Goal: Task Accomplishment & Management: Use online tool/utility

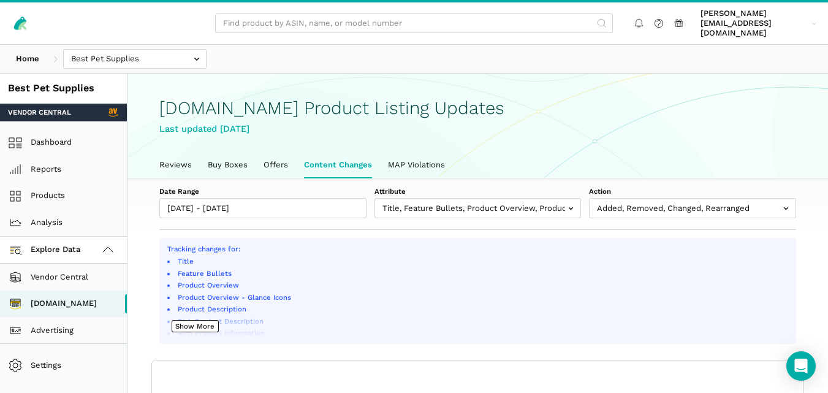
select select "100"
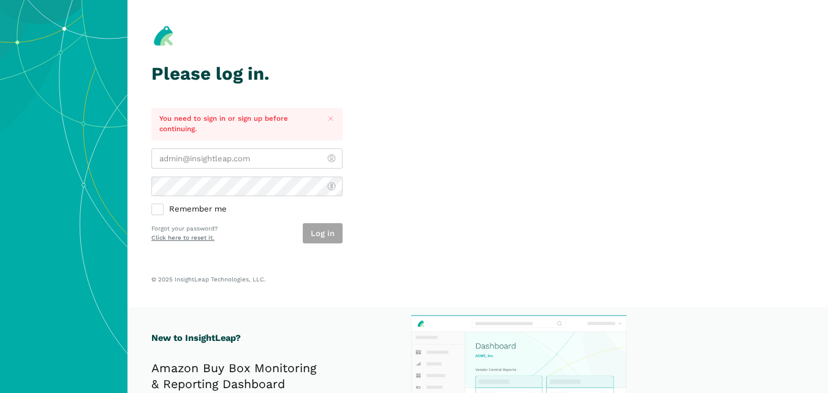
type input "[PERSON_NAME][EMAIL_ADDRESS][DOMAIN_NAME]"
click at [328, 231] on div "Log in" at bounding box center [323, 233] width 40 height 20
click at [328, 230] on button "Log in" at bounding box center [323, 233] width 40 height 20
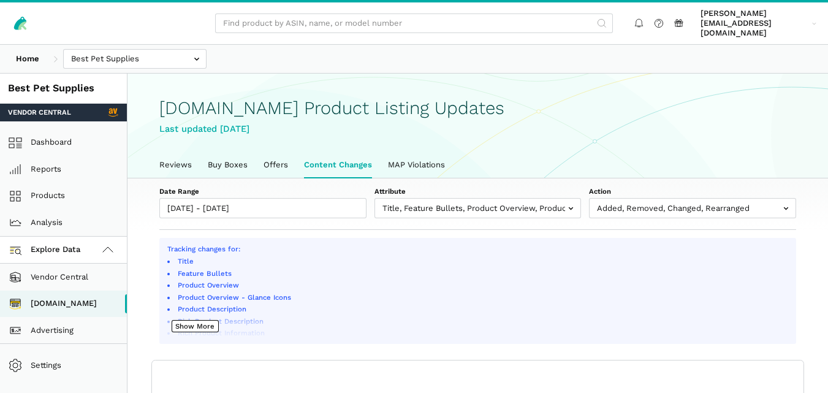
scroll to position [4, 0]
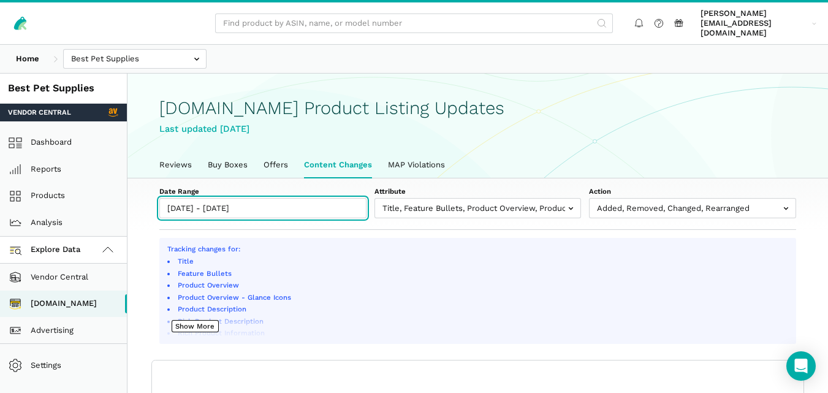
type input "[DATE]"
click at [293, 200] on input "[DATE] - [DATE]" at bounding box center [262, 208] width 207 height 20
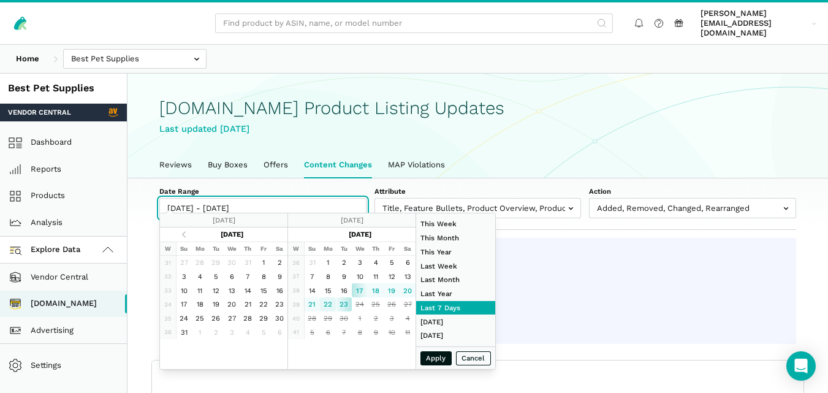
type input "[DATE]"
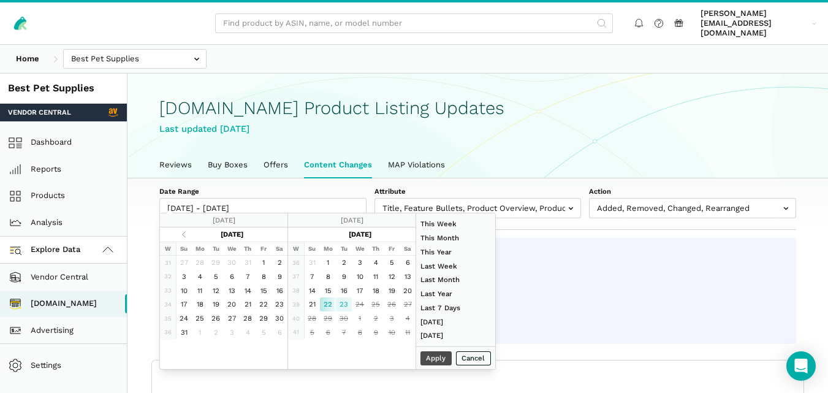
type input "[DATE]"
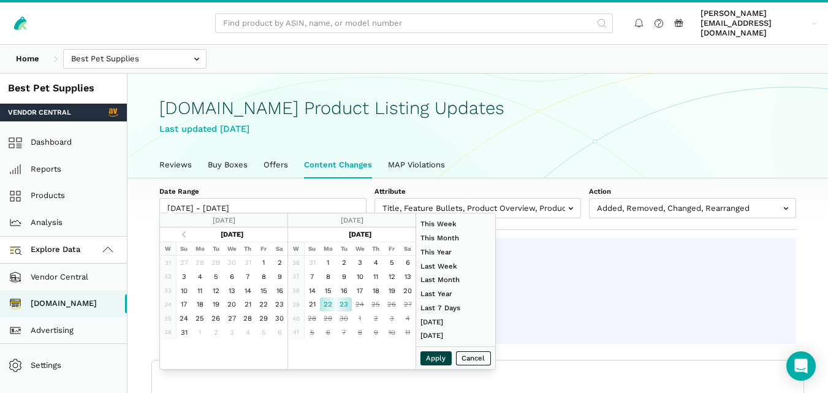
click at [439, 355] on button "Apply" at bounding box center [436, 358] width 32 height 14
type input "[DATE] - [DATE]"
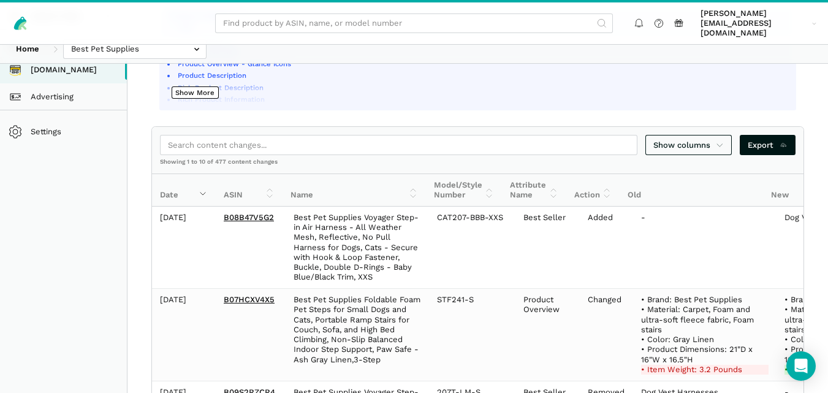
scroll to position [253, 0]
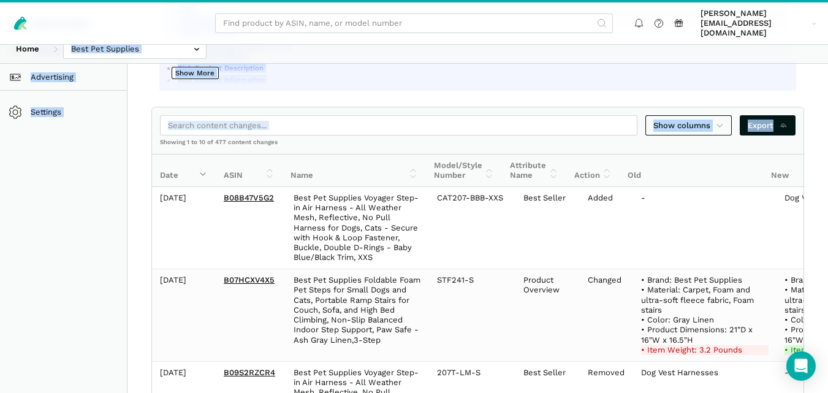
drag, startPoint x: 824, startPoint y: 111, endPoint x: 821, endPoint y: 51, distance: 60.8
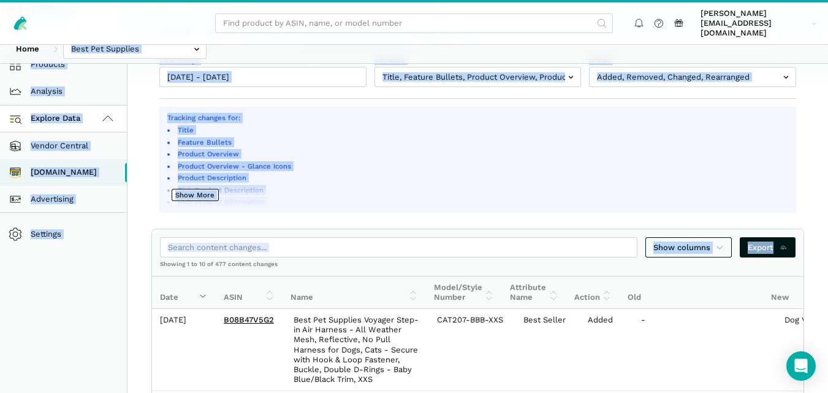
scroll to position [105, 0]
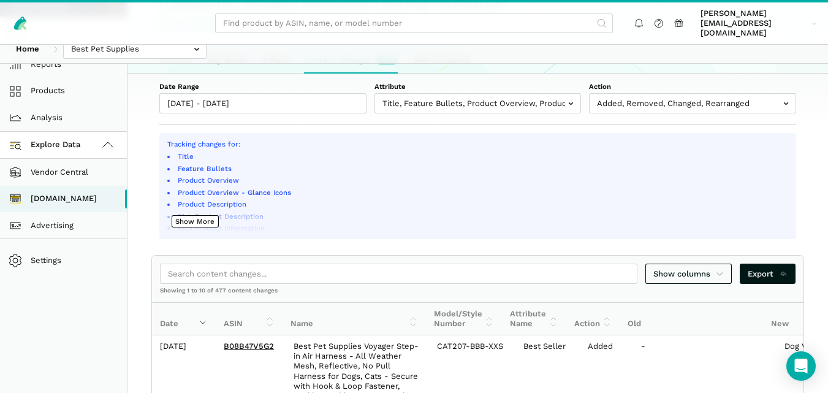
click at [819, 54] on div "Home Best Pet Supplies Competitors" at bounding box center [414, 49] width 828 height 28
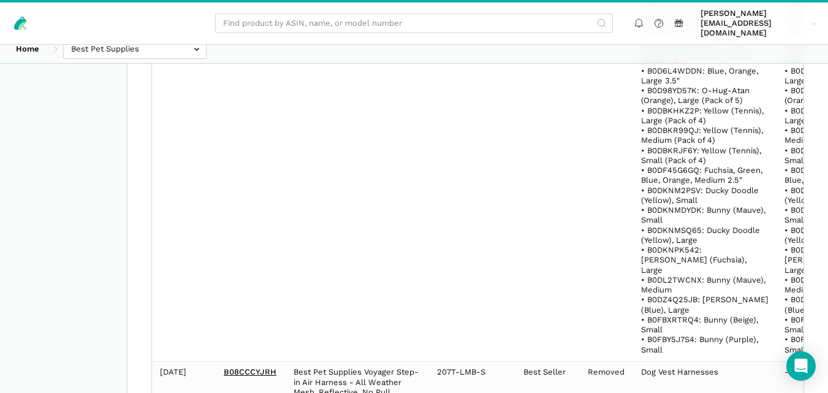
scroll to position [1606, 0]
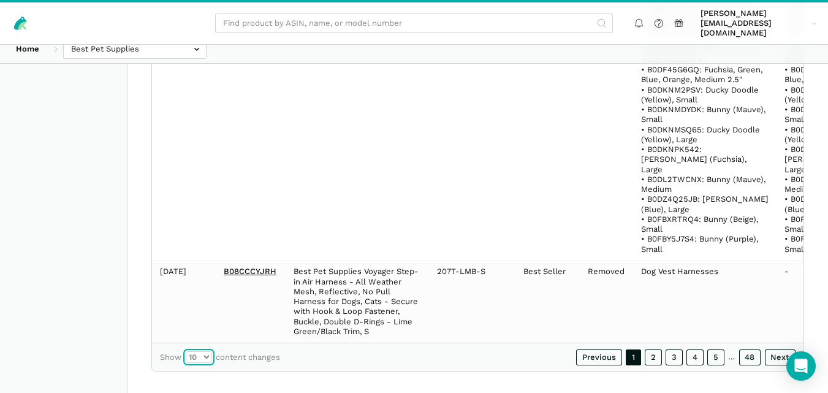
click at [201, 351] on select "10 25 50 100" at bounding box center [199, 357] width 26 height 12
select select "100"
click at [186, 351] on select "10 25 50 100" at bounding box center [199, 357] width 26 height 12
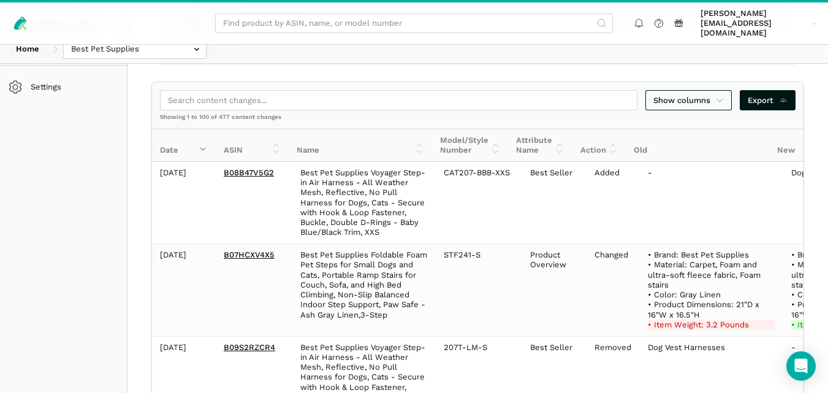
scroll to position [315, 0]
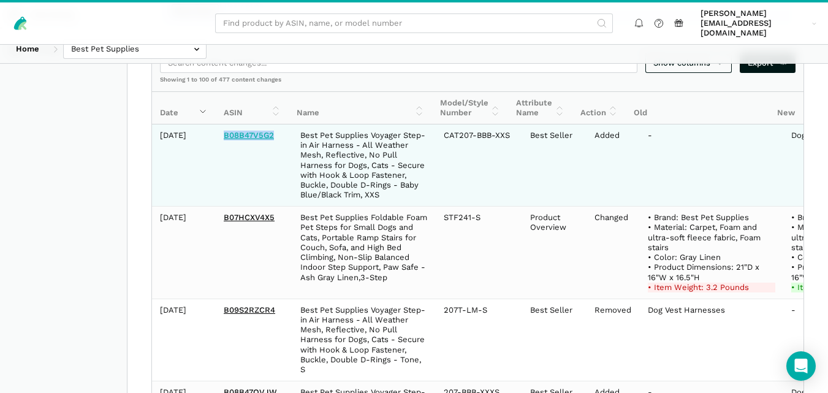
drag, startPoint x: 275, startPoint y: 126, endPoint x: 224, endPoint y: 123, distance: 51.5
click at [224, 124] on td "B08B47V5G2" at bounding box center [254, 165] width 77 height 82
copy link "B08B47V5G2"
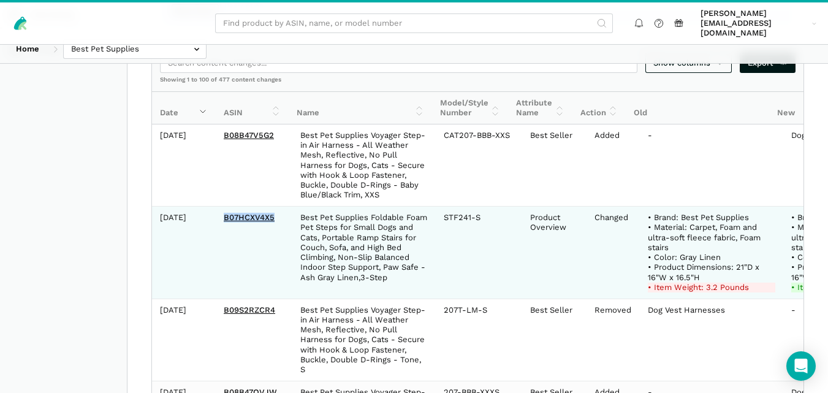
drag, startPoint x: 268, startPoint y: 205, endPoint x: 225, endPoint y: 201, distance: 43.6
click at [225, 206] on td "B07HCXV4X5" at bounding box center [254, 252] width 77 height 92
copy link "B07HCXV4X5"
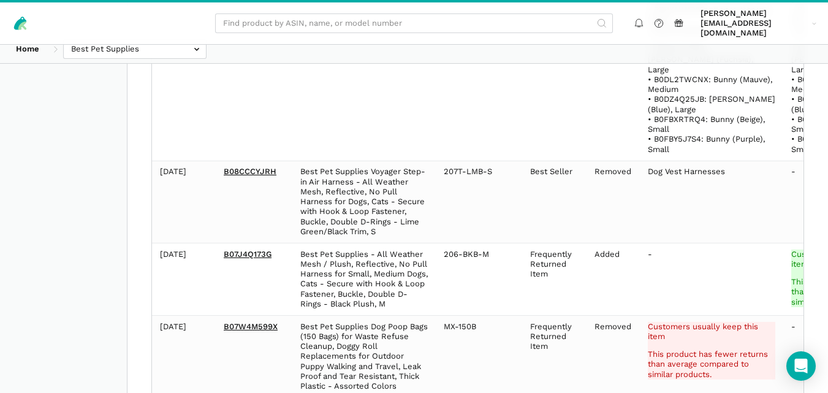
scroll to position [1743, 0]
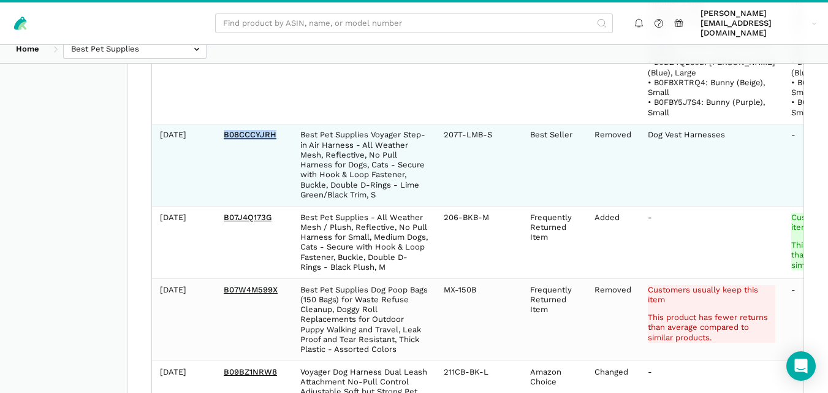
drag, startPoint x: 277, startPoint y: 116, endPoint x: 217, endPoint y: 111, distance: 59.6
click at [217, 124] on td "B08CCCYJRH" at bounding box center [254, 165] width 77 height 82
copy link "B08CCCYJRH"
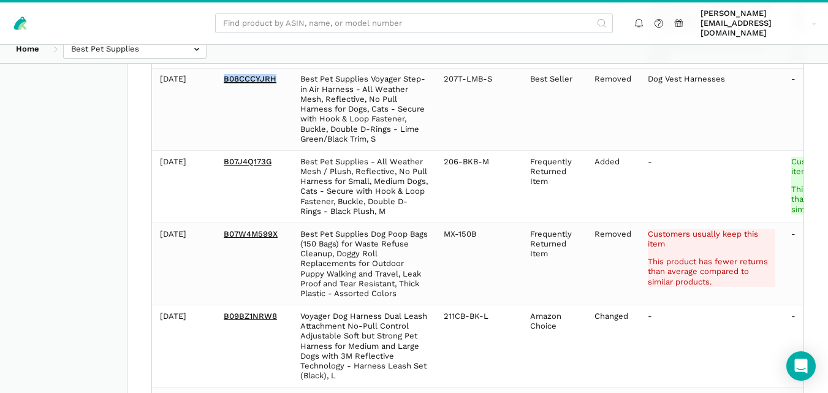
scroll to position [1836, 0]
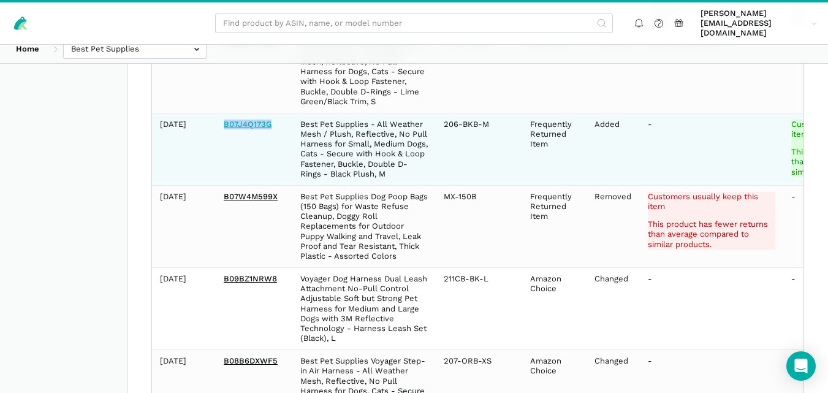
drag, startPoint x: 260, startPoint y: 105, endPoint x: 224, endPoint y: 107, distance: 36.2
click at [224, 113] on td "B07J4Q173G" at bounding box center [254, 149] width 77 height 72
copy link "B07J4Q173G"
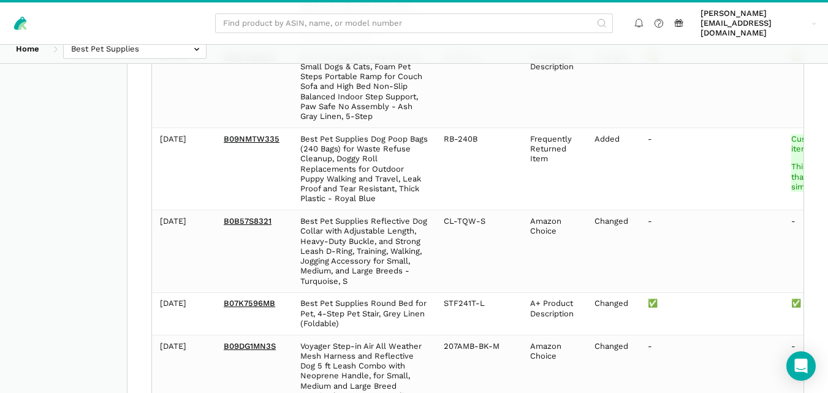
scroll to position [10828, 0]
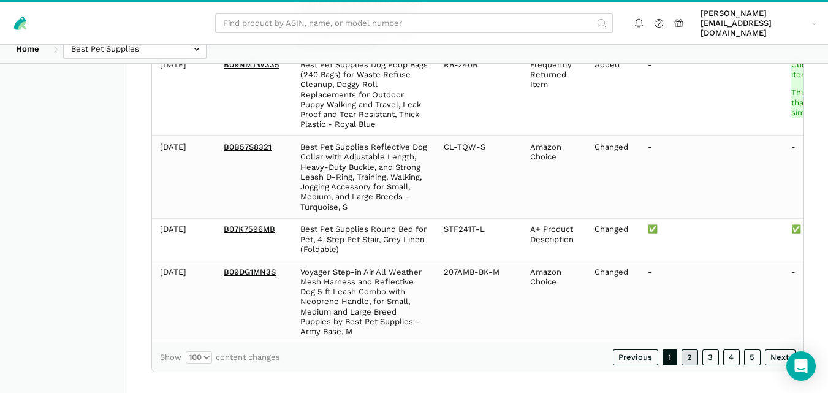
click at [690, 349] on link "2" at bounding box center [689, 357] width 17 height 16
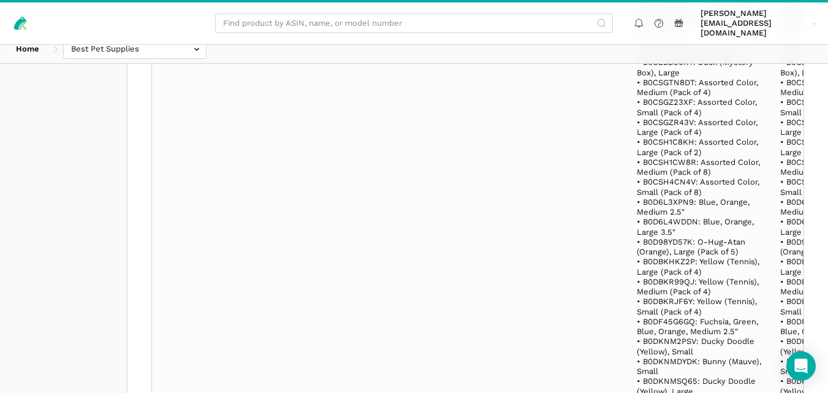
scroll to position [20353, 0]
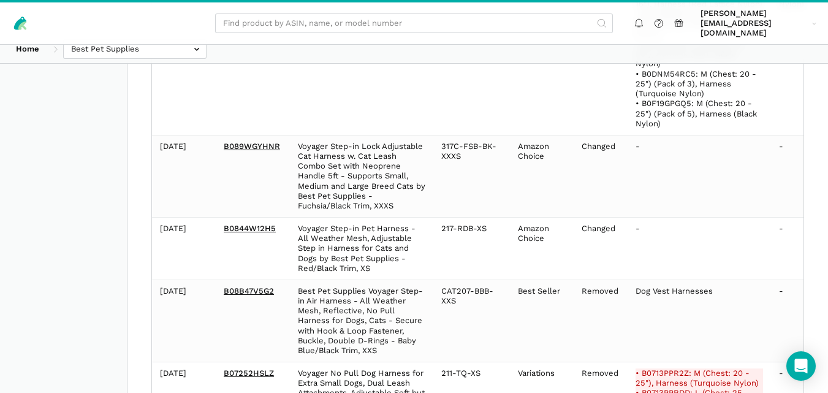
scroll to position [22138, 0]
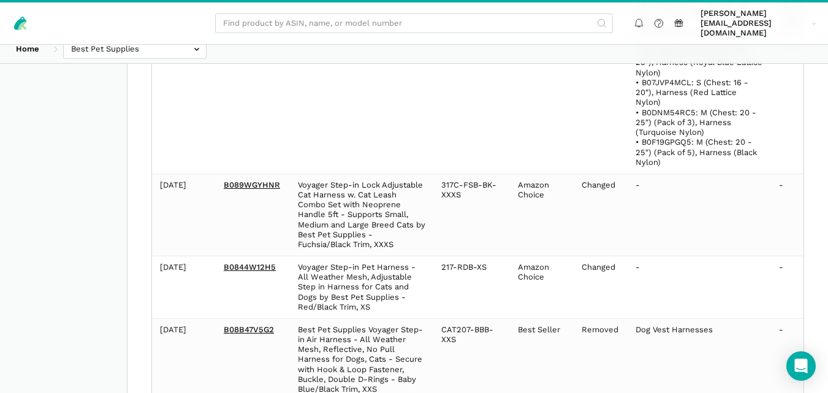
drag, startPoint x: 276, startPoint y: 244, endPoint x: 222, endPoint y: 235, distance: 54.2
copy link "B07252HSLZ"
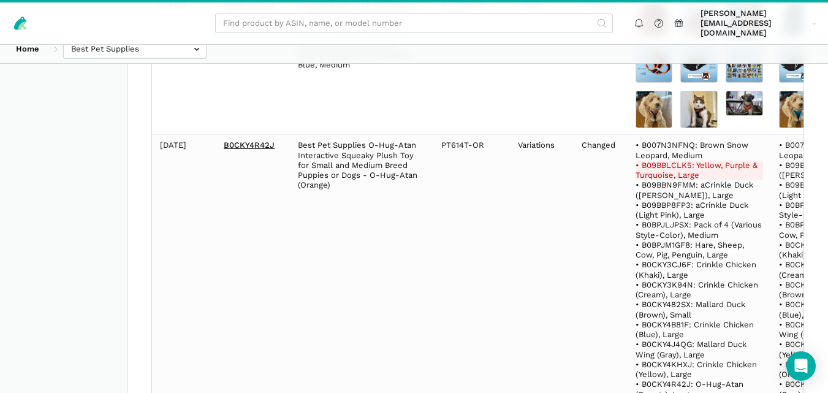
scroll to position [22600, 0]
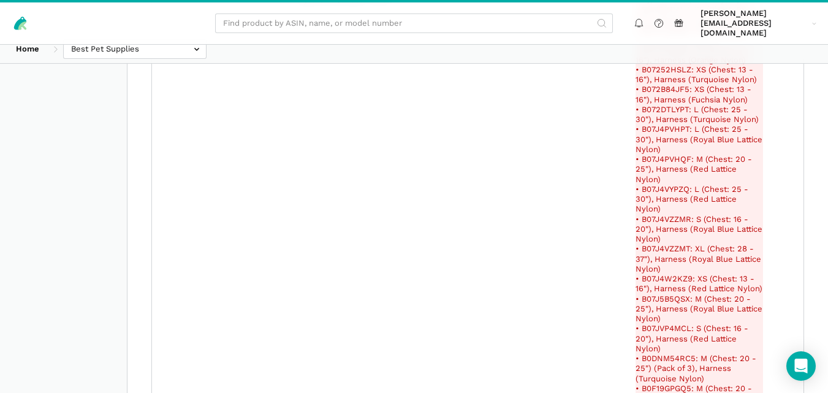
drag, startPoint x: 277, startPoint y: 257, endPoint x: 225, endPoint y: 260, distance: 51.5
copy link "B07252HSLZ"
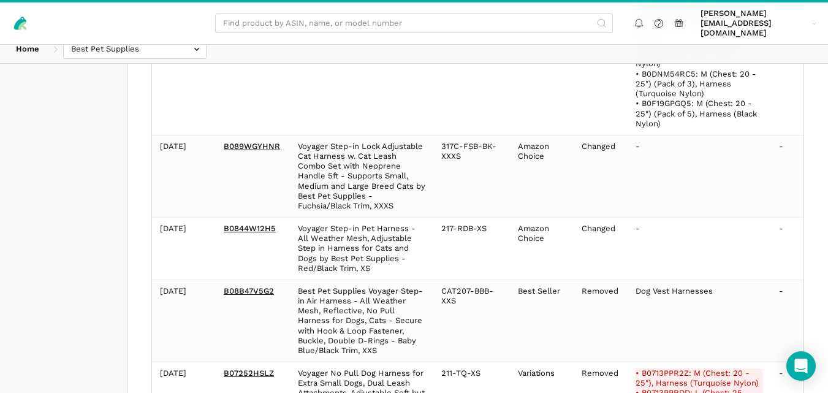
scroll to position [22023, 0]
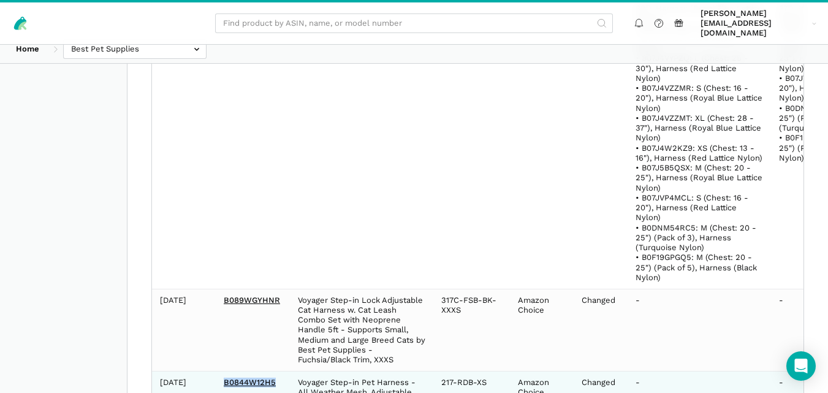
drag, startPoint x: 278, startPoint y: 214, endPoint x: 221, endPoint y: 211, distance: 57.0
copy link "B0844W12H5"
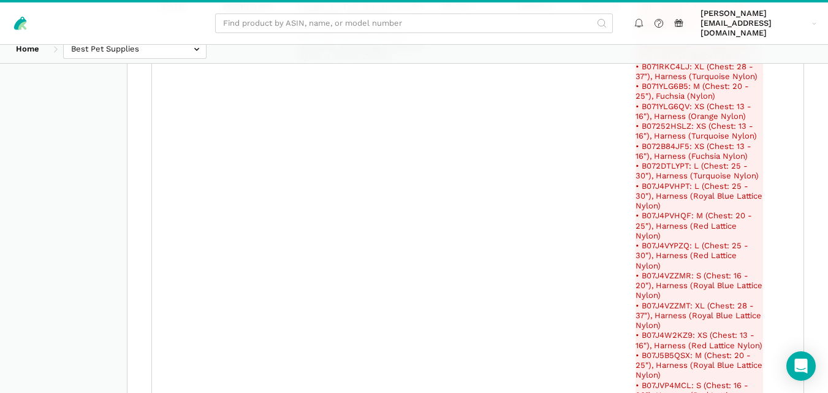
scroll to position [19794, 0]
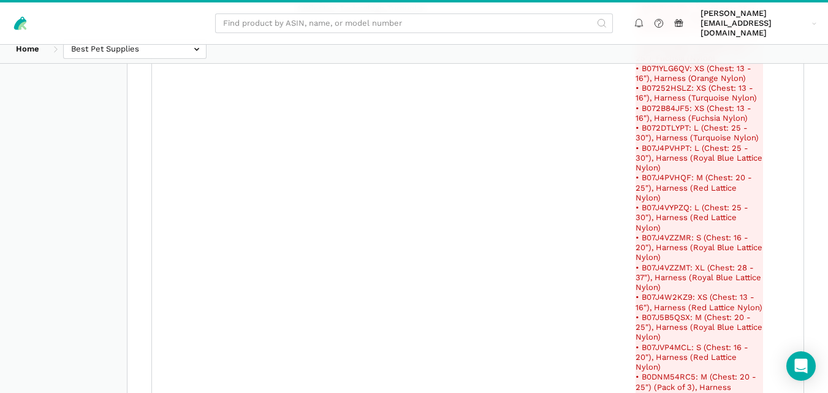
drag, startPoint x: 279, startPoint y: 287, endPoint x: 225, endPoint y: 287, distance: 54.5
copy link "B09KWVFD1Z"
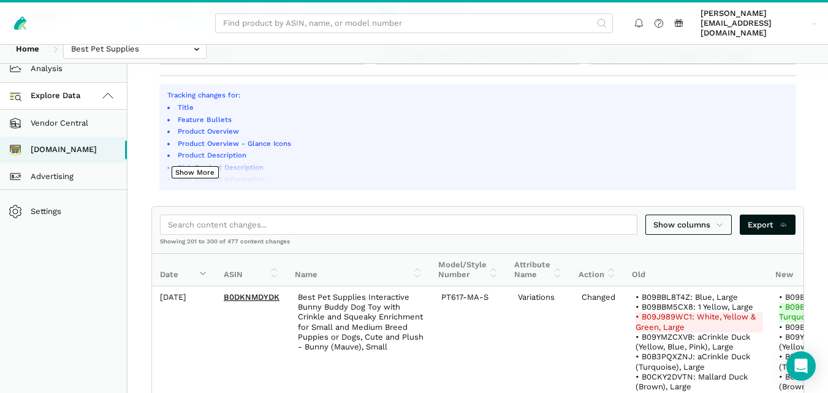
scroll to position [192, 0]
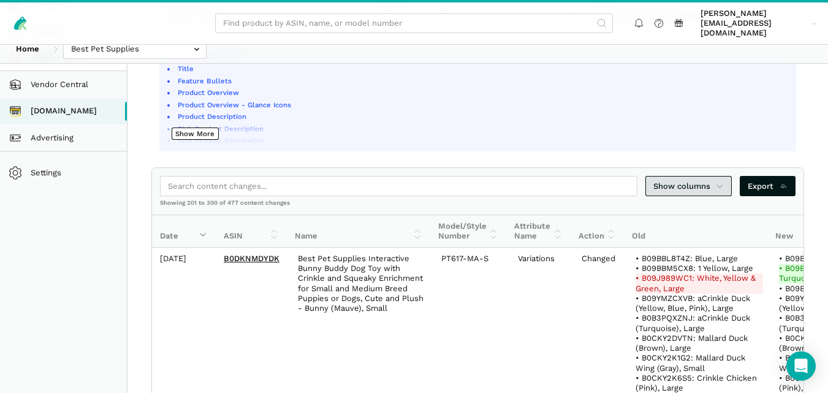
click at [709, 180] on span "Show columns" at bounding box center [688, 186] width 71 height 12
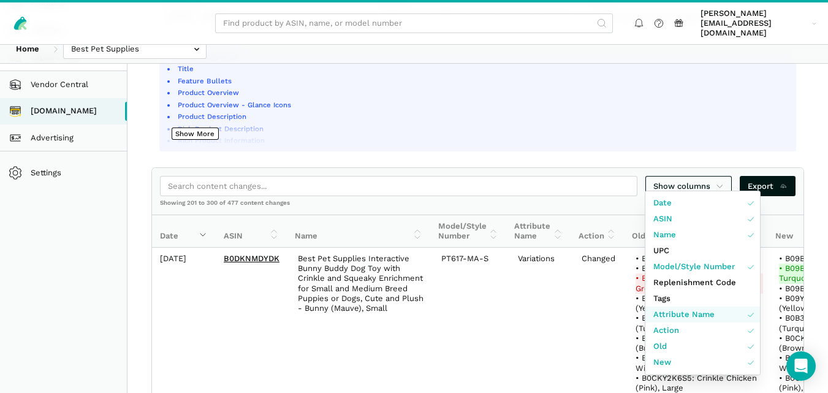
click at [693, 311] on span "Attribute Name" at bounding box center [683, 314] width 61 height 12
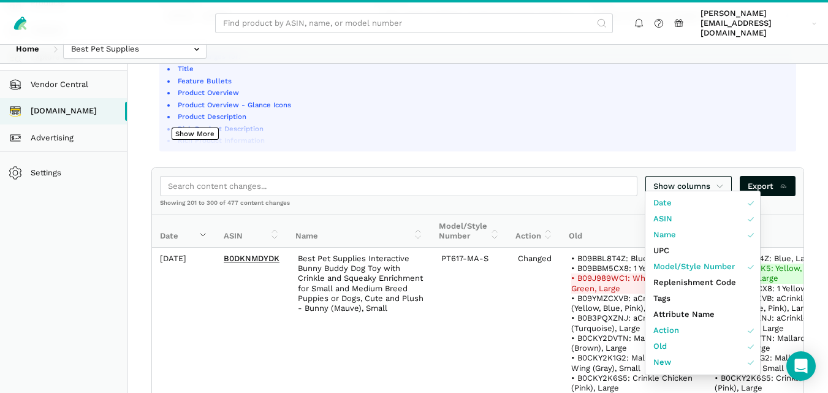
click at [822, 194] on div at bounding box center [414, 196] width 828 height 393
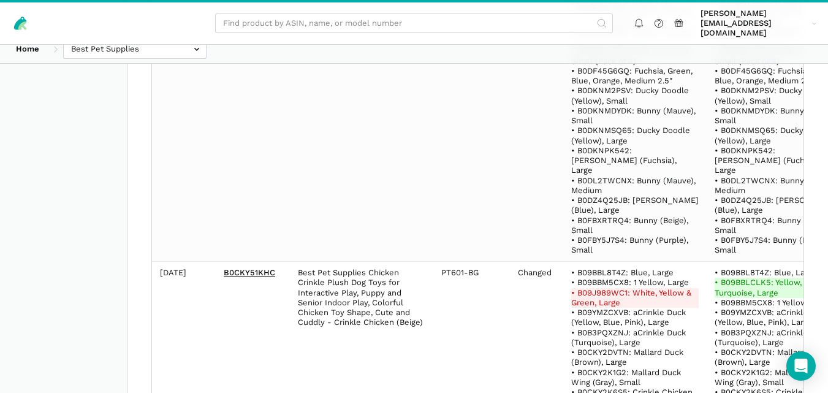
scroll to position [9916, 0]
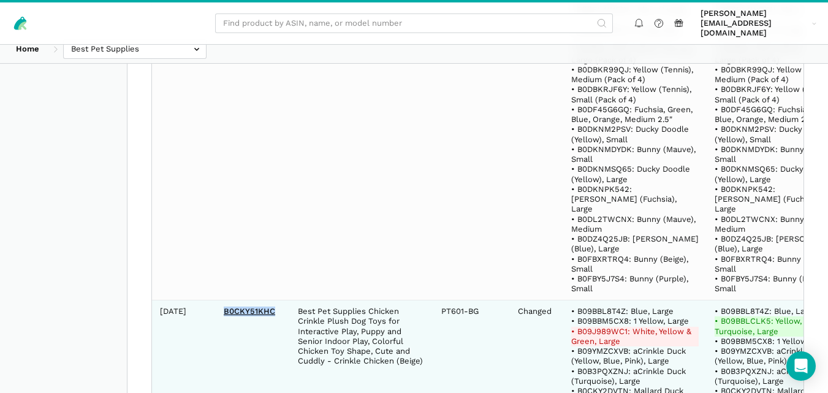
drag, startPoint x: 278, startPoint y: 183, endPoint x: 223, endPoint y: 183, distance: 55.1
copy link "B0CKY51KHC"
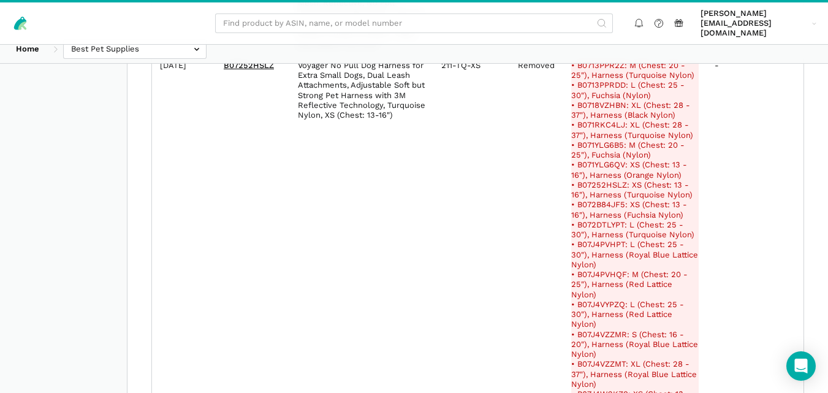
scroll to position [22600, 0]
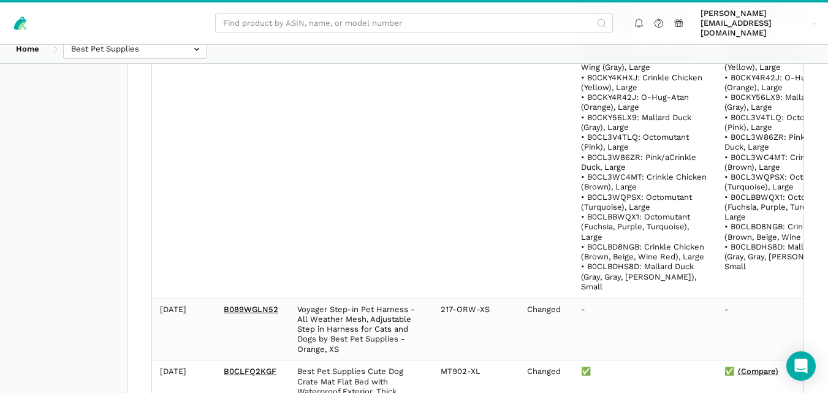
scroll to position [16621, 0]
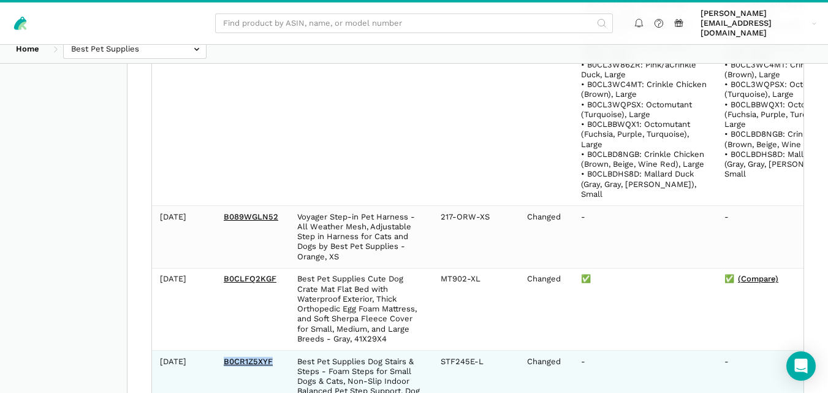
drag, startPoint x: 271, startPoint y: 250, endPoint x: 223, endPoint y: 248, distance: 48.4
click at [223, 350] on td "B0CR1Z5XYF" at bounding box center [253, 391] width 74 height 82
copy link "B0CR1Z5XYF"
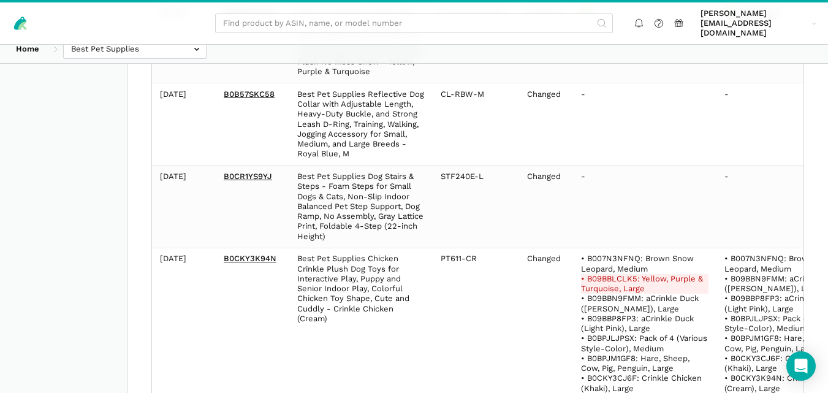
scroll to position [13908, 0]
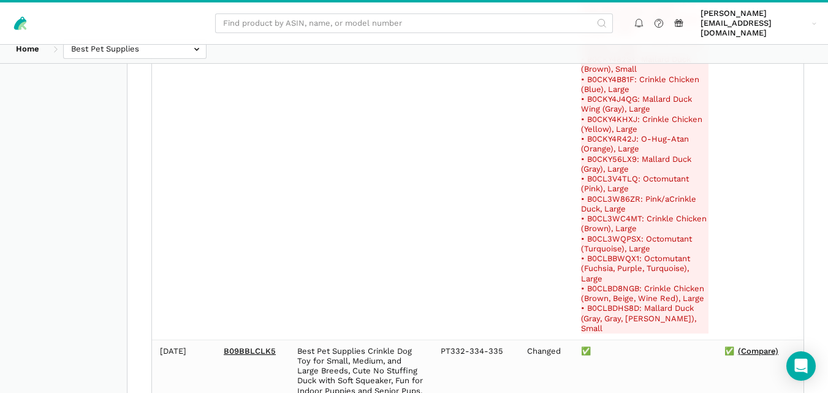
drag, startPoint x: 277, startPoint y: 342, endPoint x: 224, endPoint y: 344, distance: 53.9
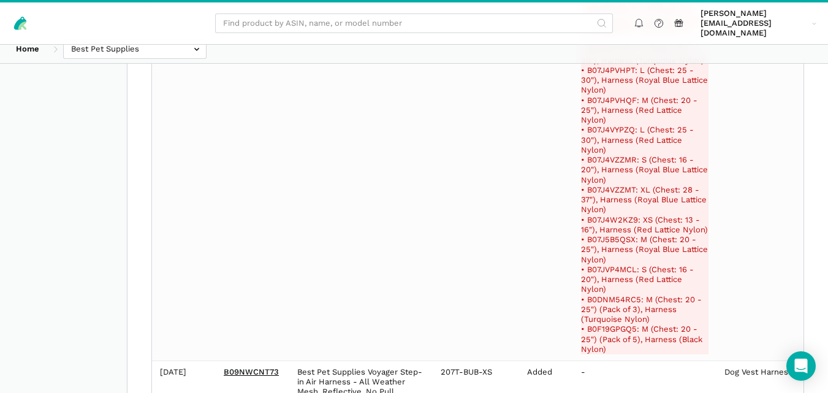
scroll to position [12127, 0]
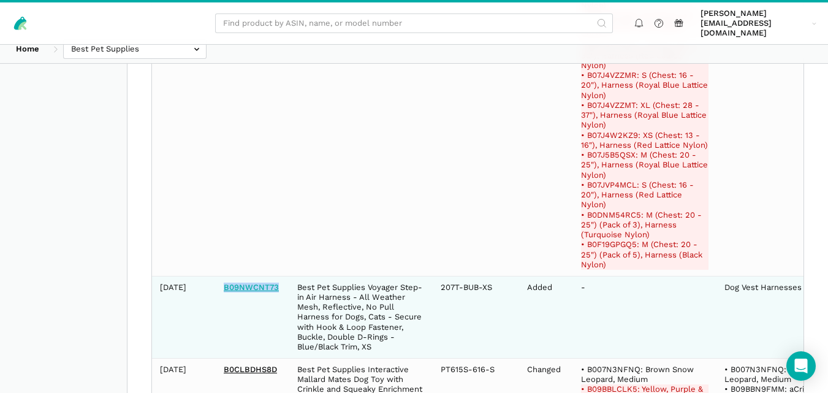
drag, startPoint x: 281, startPoint y: 222, endPoint x: 225, endPoint y: 224, distance: 56.4
click at [225, 276] on td "B09NWCNT73" at bounding box center [253, 317] width 74 height 82
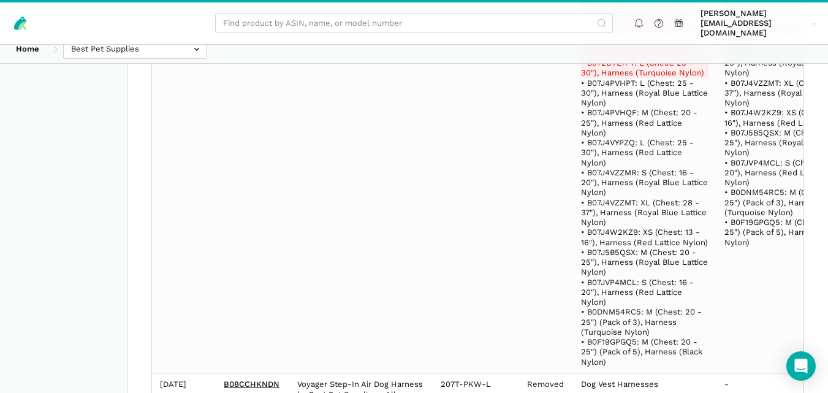
scroll to position [11561, 0]
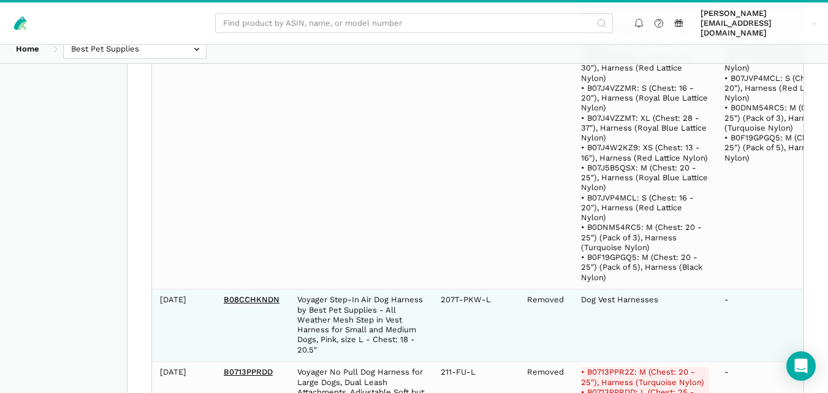
drag, startPoint x: 281, startPoint y: 241, endPoint x: 206, endPoint y: 238, distance: 74.2
click at [206, 288] on tr "[DATE] B08CCHKNDN Voyager Step-In Air Dog Harness by Best Pet Supplies - All We…" at bounding box center [505, 324] width 707 height 72
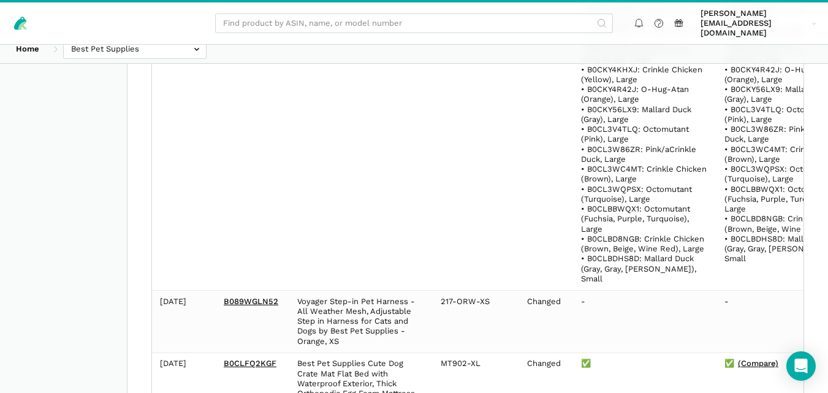
scroll to position [16621, 0]
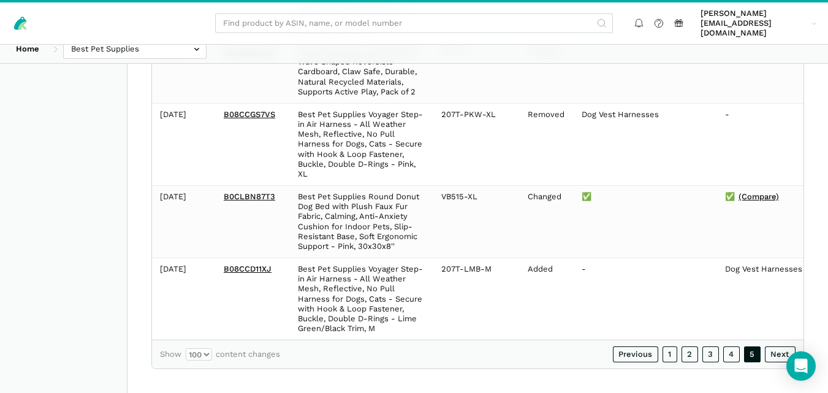
scroll to position [9929, 0]
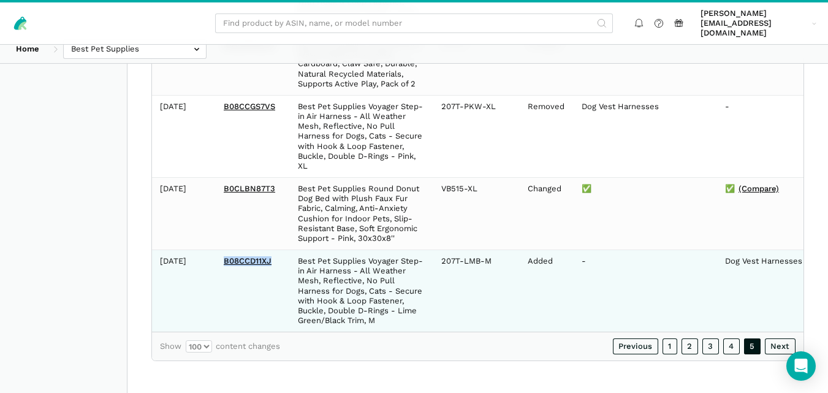
drag, startPoint x: 274, startPoint y: 251, endPoint x: 221, endPoint y: 251, distance: 53.3
click at [221, 251] on td "B08CCD11XJ" at bounding box center [253, 291] width 74 height 82
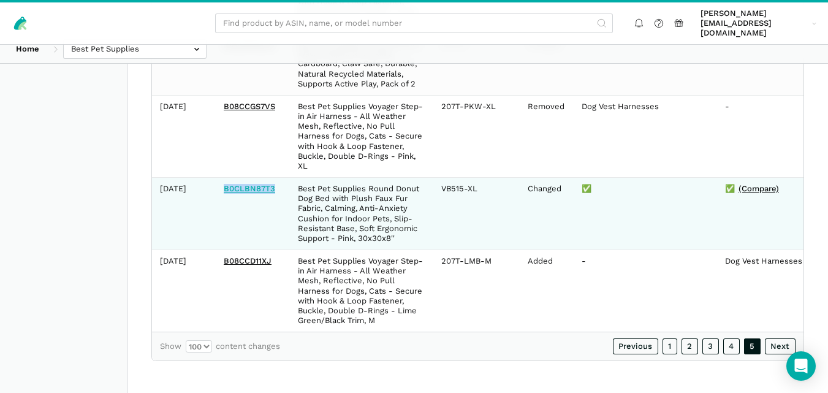
drag, startPoint x: 277, startPoint y: 176, endPoint x: 224, endPoint y: 176, distance: 53.3
click at [224, 178] on td "B0CLBN87T3" at bounding box center [253, 214] width 74 height 72
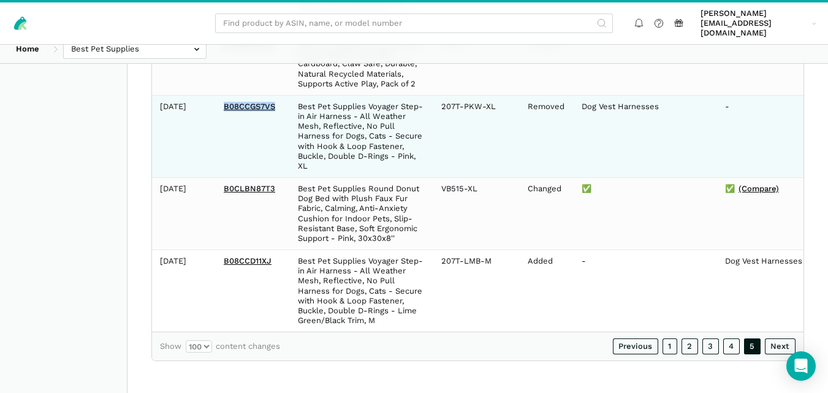
drag, startPoint x: 277, startPoint y: 95, endPoint x: 223, endPoint y: 94, distance: 54.5
click at [223, 95] on td "B08CCGS7VS" at bounding box center [253, 136] width 74 height 82
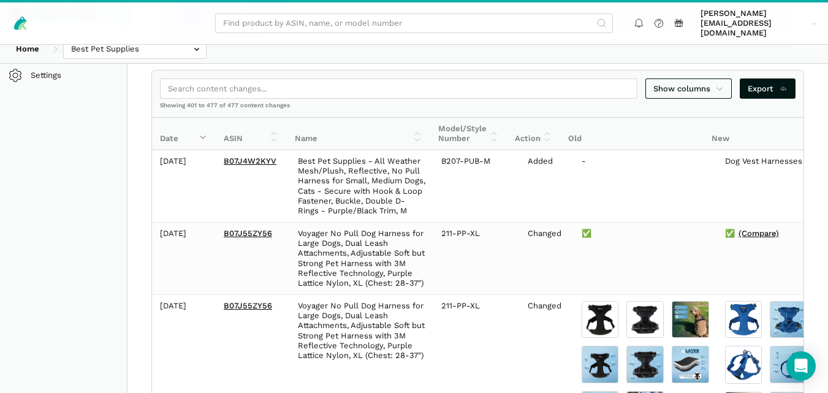
scroll to position [307, 0]
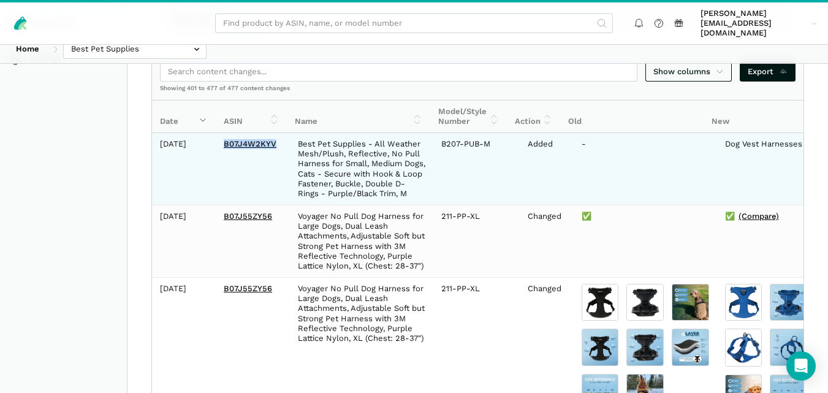
drag, startPoint x: 277, startPoint y: 135, endPoint x: 221, endPoint y: 134, distance: 56.4
click at [221, 134] on td "B07J4W2KYV" at bounding box center [253, 169] width 74 height 72
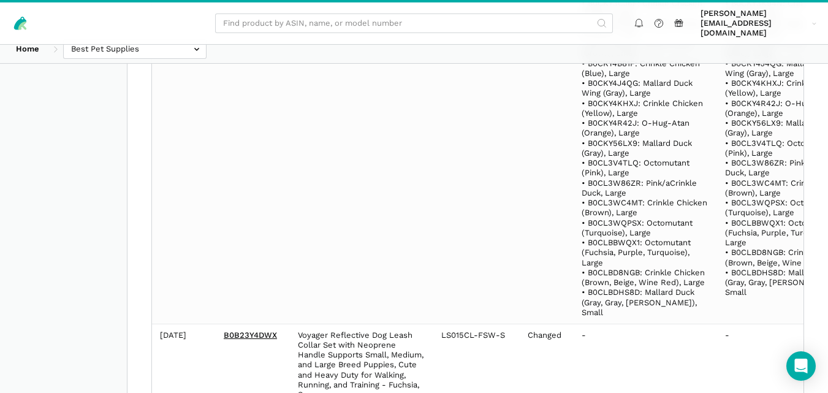
scroll to position [9929, 0]
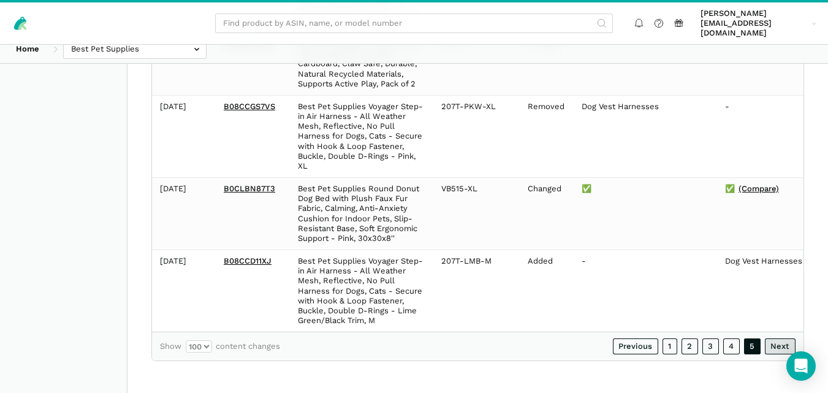
click at [772, 347] on link "Next" at bounding box center [779, 346] width 31 height 16
